Goal: Contribute content

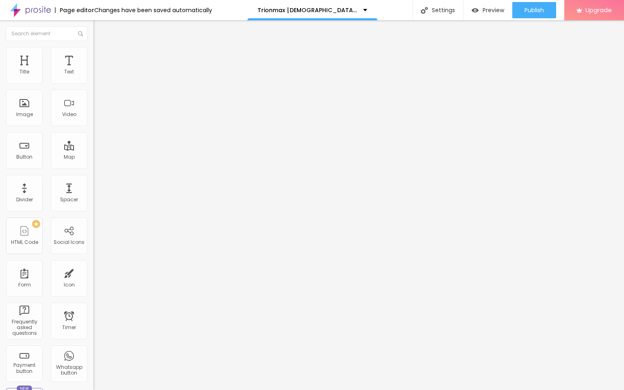
drag, startPoint x: 45, startPoint y: 99, endPoint x: 48, endPoint y: 91, distance: 8.9
click at [93, 83] on div "Text entre em contato" at bounding box center [139, 73] width 93 height 20
click at [93, 76] on input "entre em contato" at bounding box center [141, 72] width 97 height 8
paste input "👇꧁༺✨❗❗𝐒𝐡𝐨𝐩𝐍𝐨𝐰❗❗✨༻꧂"
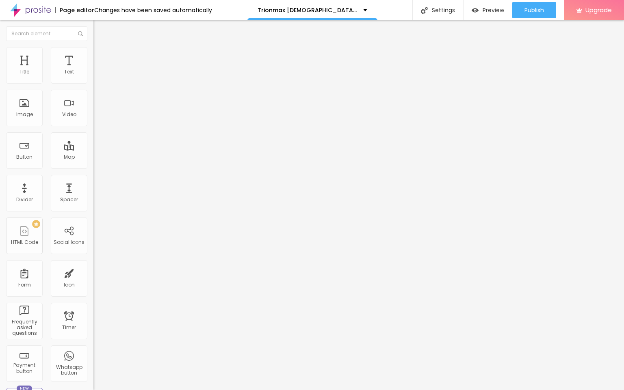
type input "👇꧁༺✨❗❗𝐒𝐡𝐨𝐩𝐍𝐨𝐰❗❗✨༻꧂"
click at [93, 167] on input "https://" at bounding box center [141, 163] width 97 height 8
paste input "[DOMAIN_NAME][URL][DEMOGRAPHIC_DATA][MEDICAL_DATA]"
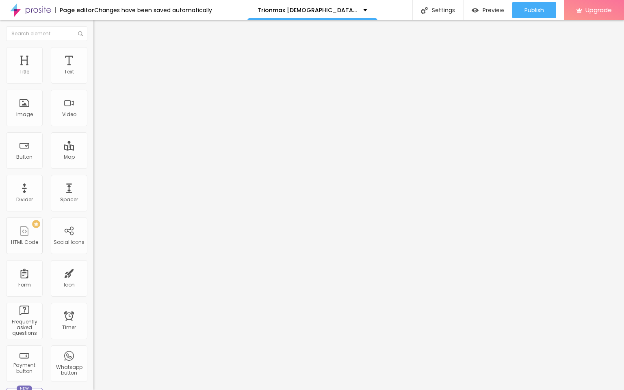
type input "[URL][DOMAIN_NAME][DEMOGRAPHIC_DATA][MEDICAL_DATA]"
click at [93, 70] on span "Change image" at bounding box center [114, 66] width 43 height 7
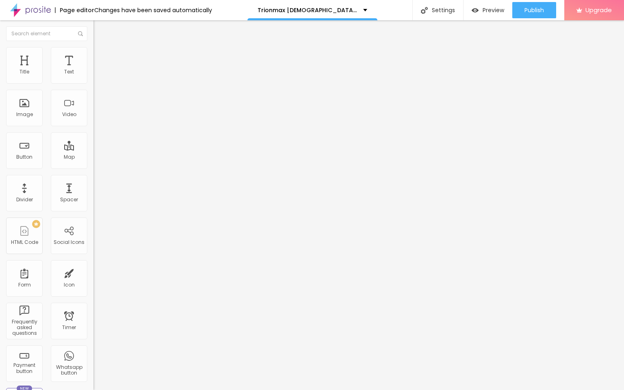
click at [93, 158] on div "URL" at bounding box center [139, 156] width 93 height 5
click at [93, 167] on input "https://" at bounding box center [141, 162] width 97 height 8
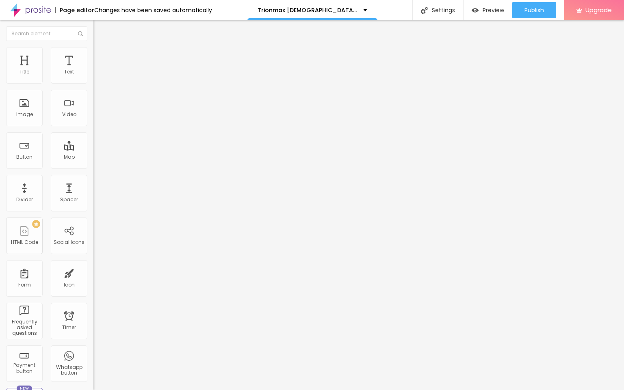
paste input "[DOMAIN_NAME][URL][DEMOGRAPHIC_DATA][MEDICAL_DATA]"
type input "[URL][DOMAIN_NAME][DEMOGRAPHIC_DATA][MEDICAL_DATA]"
click at [537, 11] on span "Publish" at bounding box center [533, 10] width 19 height 6
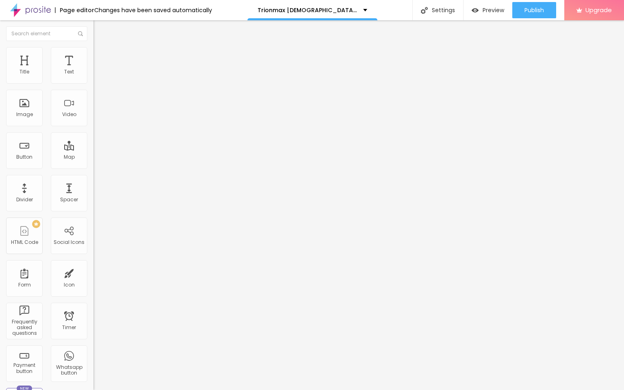
click at [39, 8] on img at bounding box center [30, 10] width 41 height 20
